Goal: Task Accomplishment & Management: Use online tool/utility

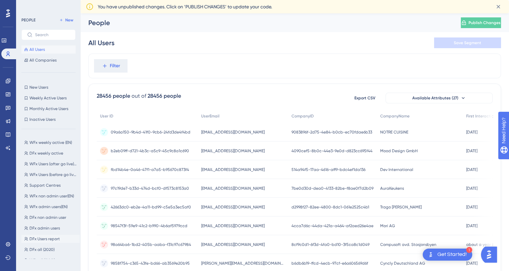
click at [51, 238] on span "DFx Users report" at bounding box center [44, 238] width 30 height 5
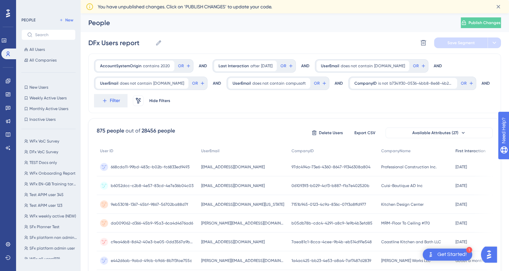
click at [457, 152] on span "First Interaction" at bounding box center [470, 150] width 30 height 5
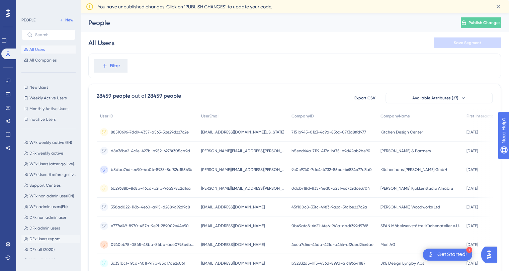
click at [46, 240] on span "DFx Users report" at bounding box center [44, 238] width 30 height 5
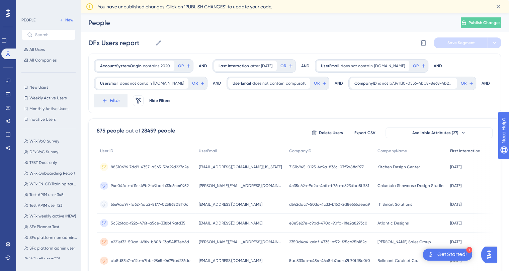
click at [450, 150] on span "First Interaction" at bounding box center [465, 150] width 30 height 5
